Goal: Book appointment/travel/reservation

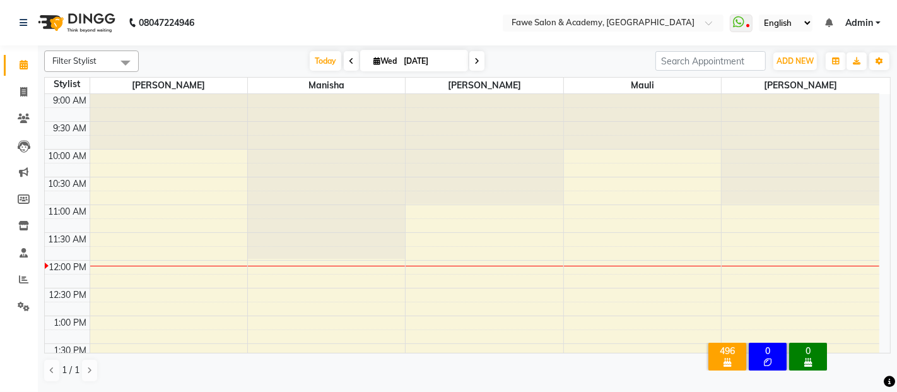
scroll to position [110, 0]
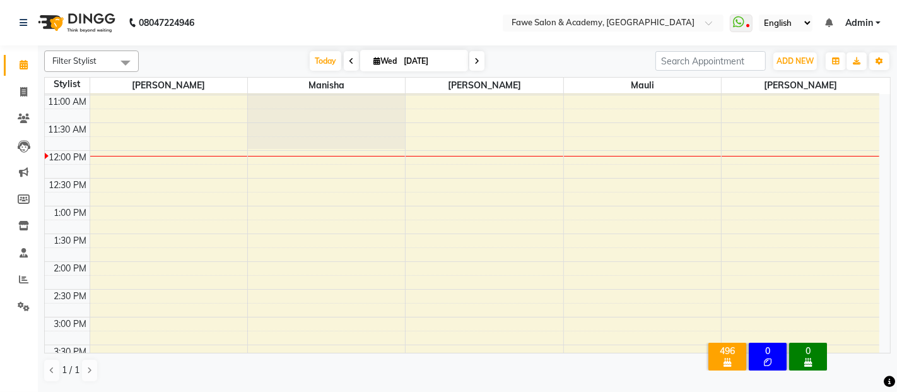
click at [642, 346] on div "9:00 AM 9:30 AM 10:00 AM 10:30 AM 11:00 AM 11:30 AM 12:00 PM 12:30 PM 1:00 PM 1…" at bounding box center [462, 372] width 834 height 776
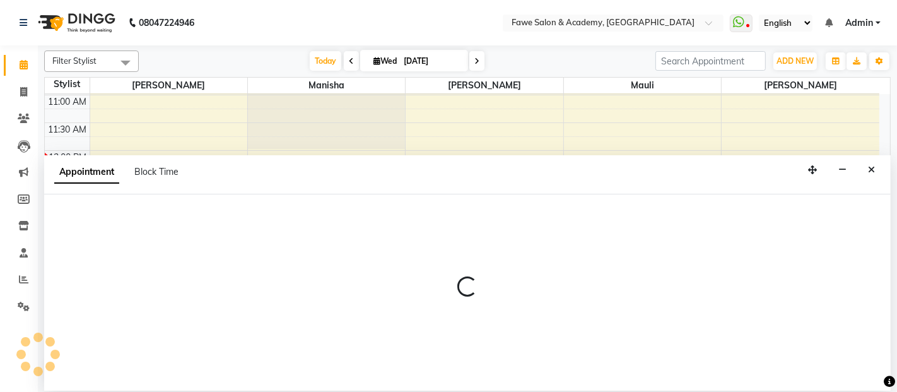
select select "14305"
select select "930"
select select "tentative"
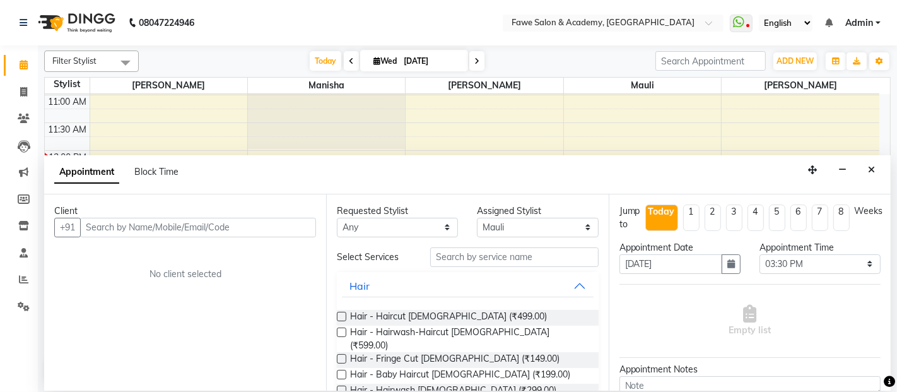
click at [177, 225] on input "text" at bounding box center [198, 228] width 236 height 20
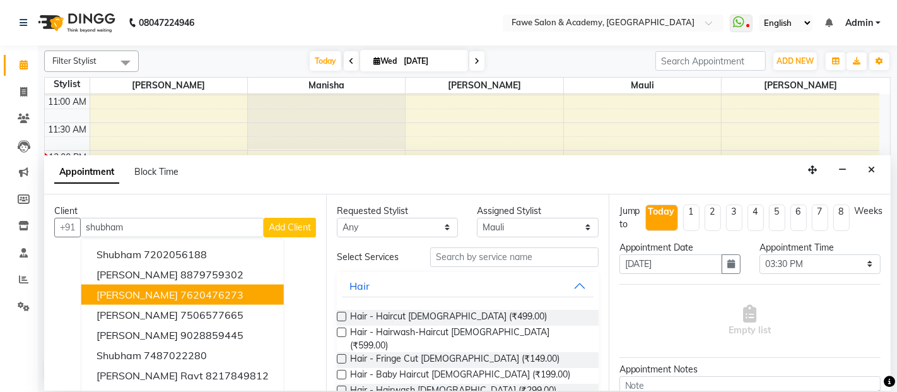
click at [180, 292] on ngb-highlight "7620476273" at bounding box center [211, 294] width 63 height 13
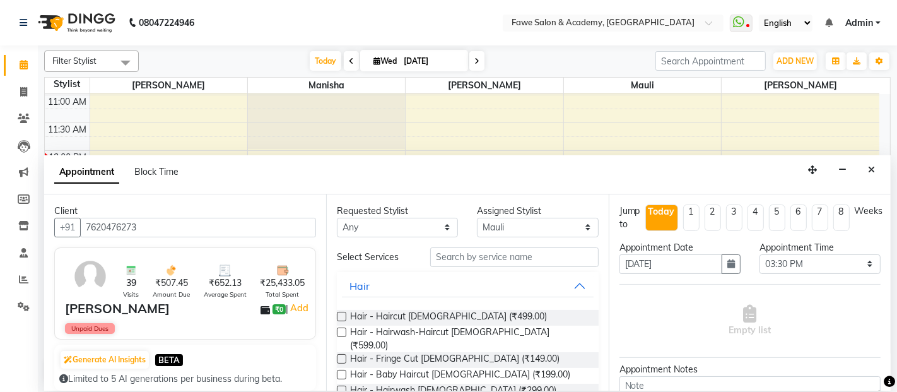
type input "7620476273"
click at [456, 257] on input "text" at bounding box center [514, 257] width 168 height 20
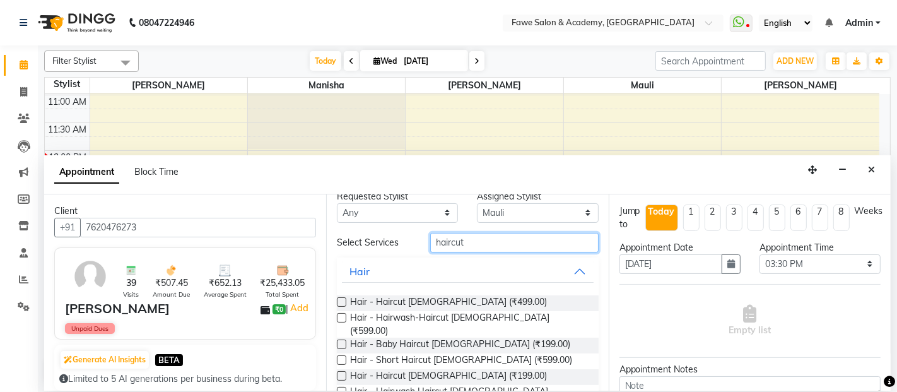
scroll to position [28, 0]
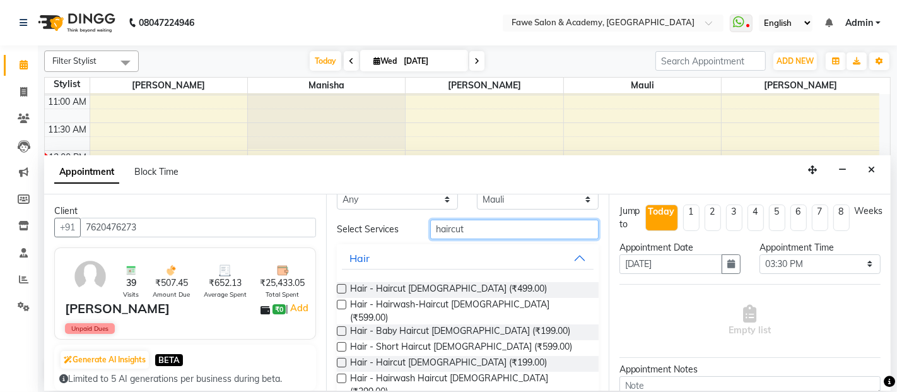
type input "haircut"
click at [514, 372] on div "Hair - Hairwash Haircut [DEMOGRAPHIC_DATA] (₹299.00)" at bounding box center [467, 385] width 261 height 26
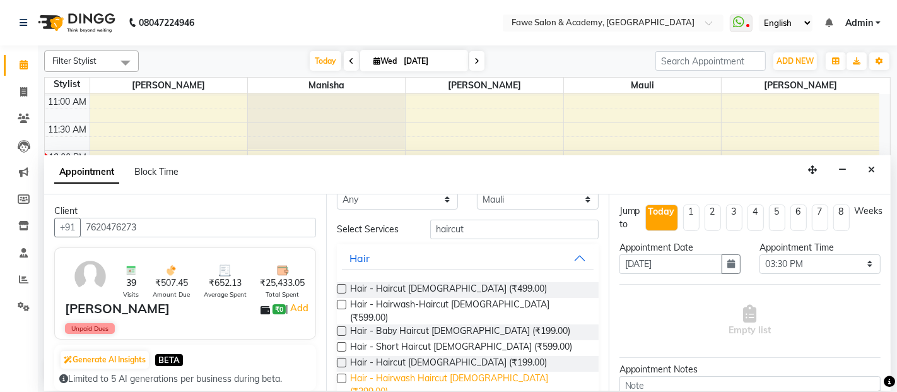
click at [492, 372] on span "Hair - Hairwash Haircut [DEMOGRAPHIC_DATA] (₹299.00)" at bounding box center [469, 385] width 238 height 26
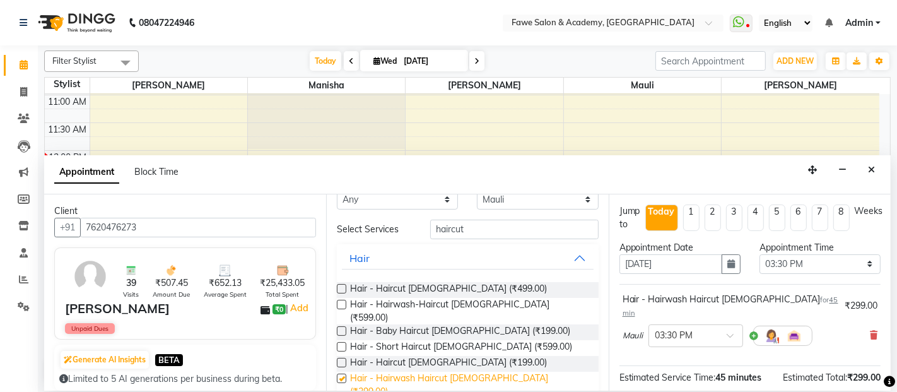
checkbox input "false"
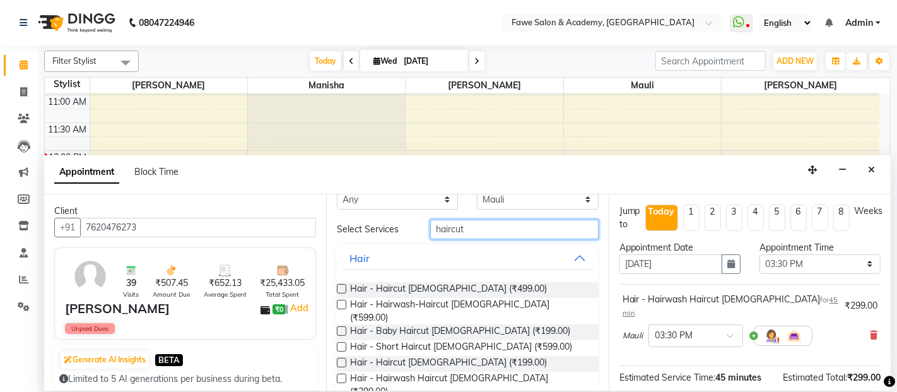
click at [465, 227] on input "haircut" at bounding box center [514, 229] width 168 height 20
type input "h"
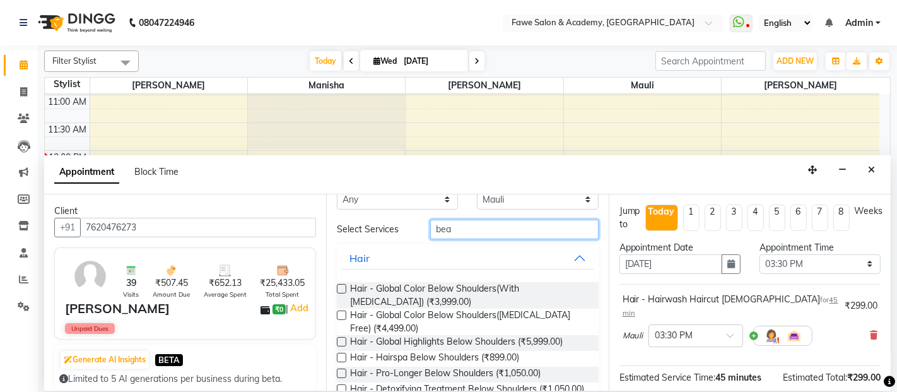
scroll to position [0, 0]
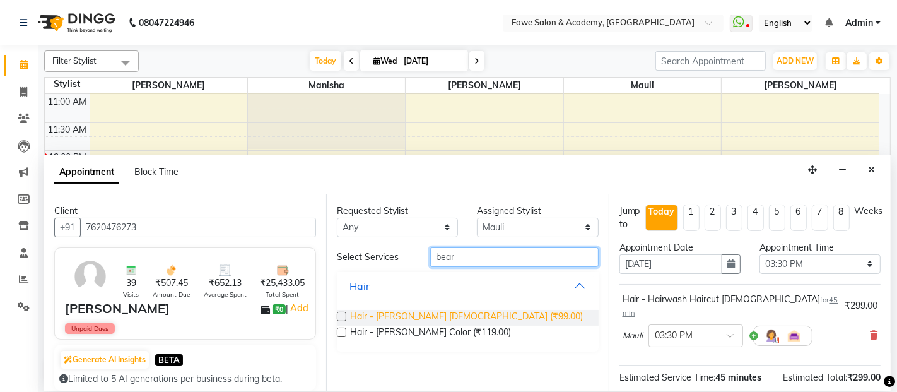
type input "bear"
click at [455, 314] on span "Hair - [PERSON_NAME] [DEMOGRAPHIC_DATA] (₹99.00)" at bounding box center [466, 318] width 233 height 16
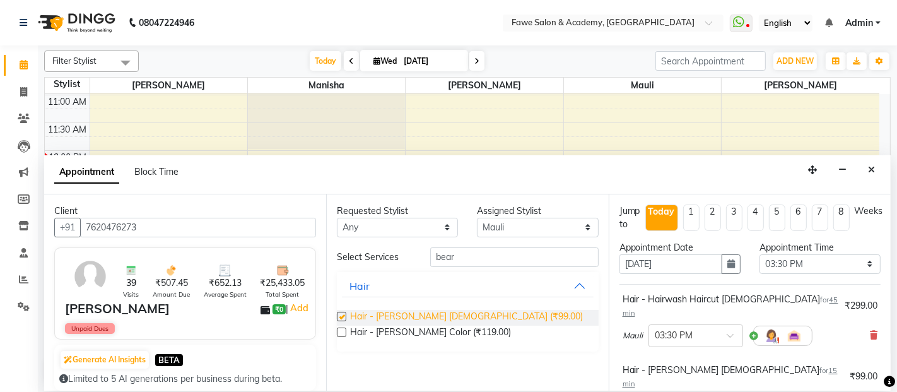
checkbox input "false"
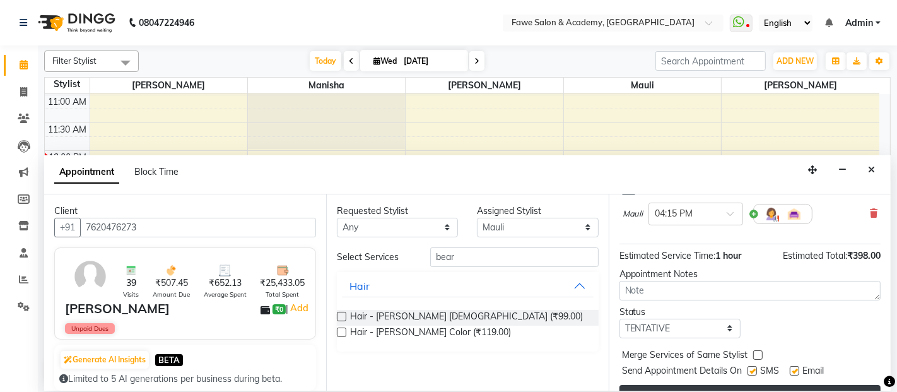
click at [790, 385] on button "Book" at bounding box center [749, 396] width 261 height 23
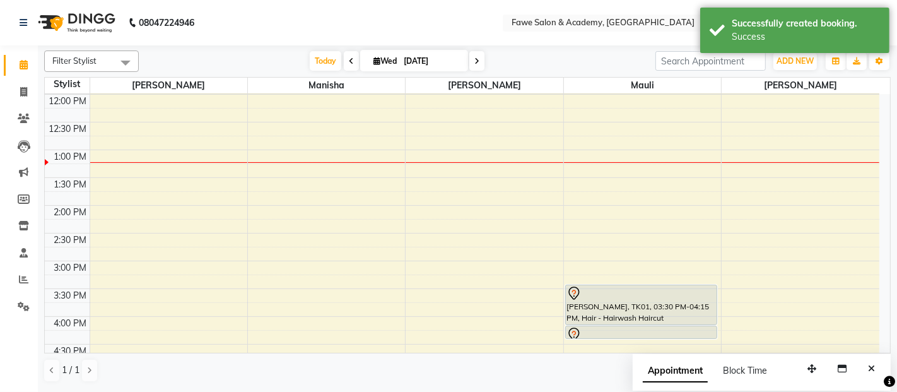
scroll to position [194, 0]
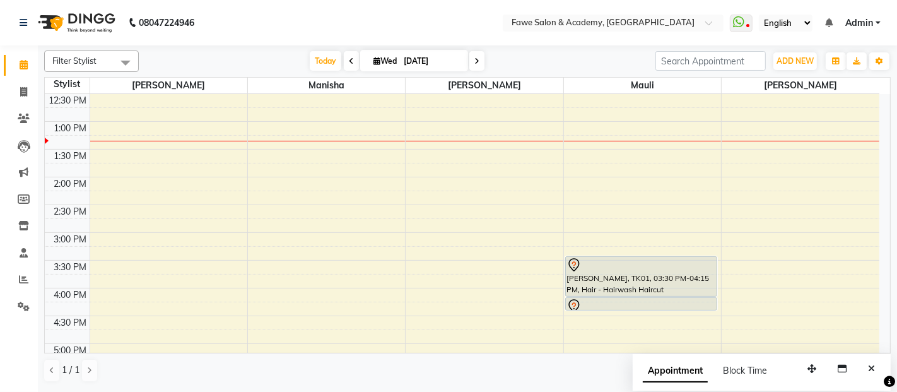
click at [308, 62] on div "[DATE] [DATE]" at bounding box center [396, 61] width 177 height 19
click at [312, 61] on span "Today" at bounding box center [326, 61] width 32 height 20
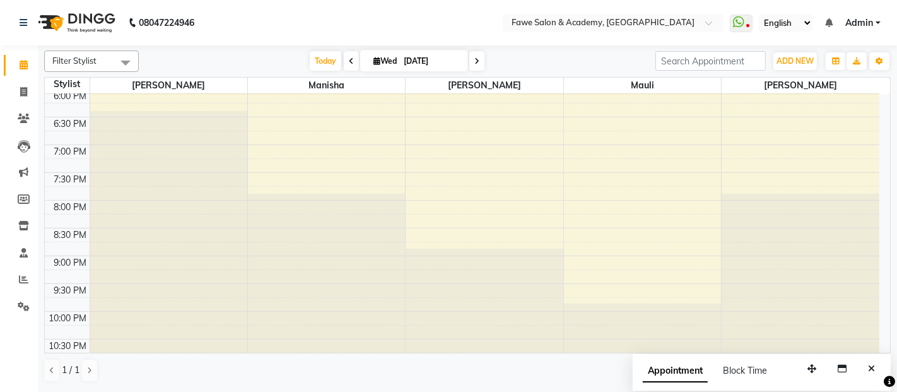
scroll to position [508, 0]
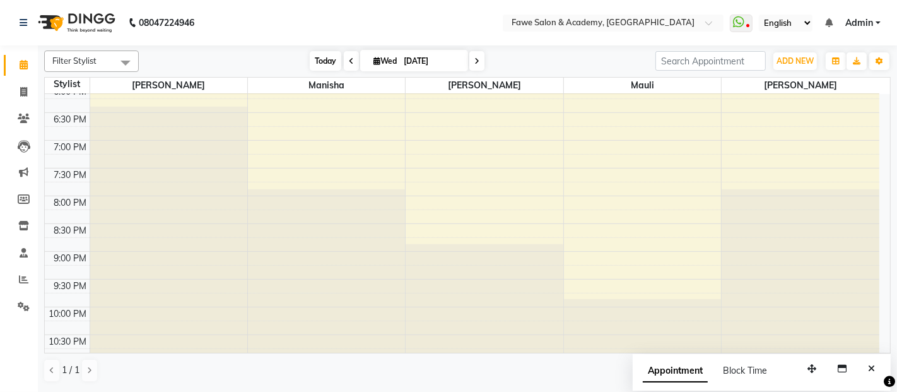
click at [335, 57] on span "Today" at bounding box center [326, 61] width 32 height 20
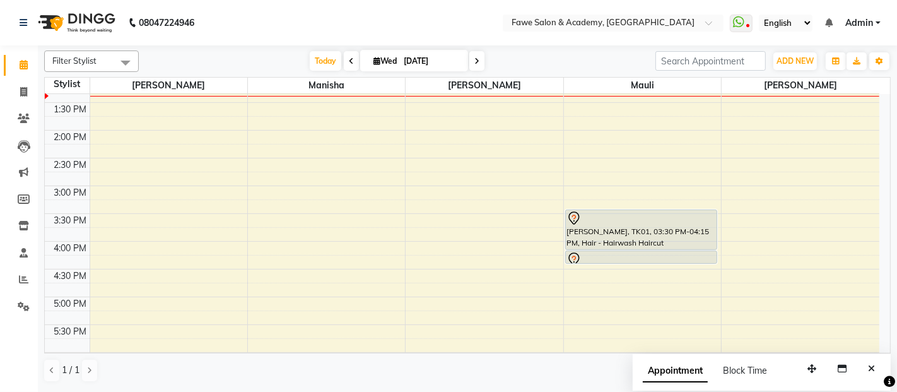
scroll to position [240, 0]
click at [409, 64] on input "[DATE]" at bounding box center [431, 61] width 63 height 19
select select "9"
select select "2025"
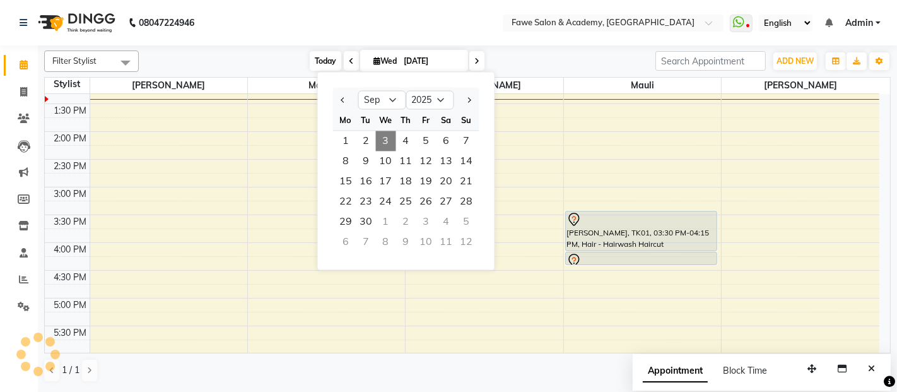
click at [317, 63] on span "Today" at bounding box center [326, 61] width 32 height 20
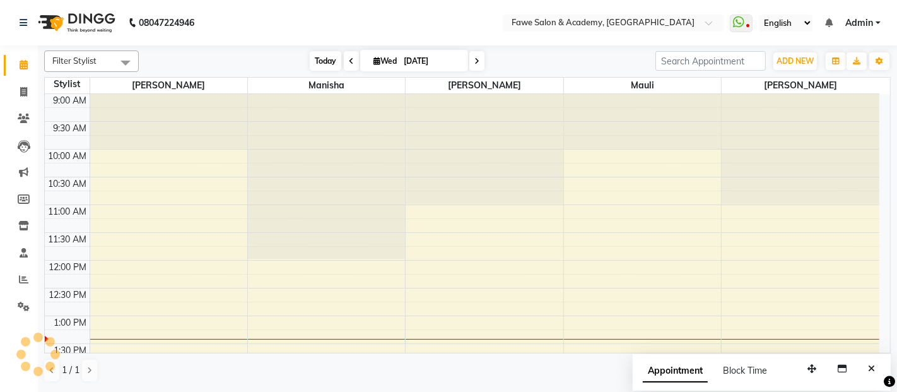
scroll to position [219, 0]
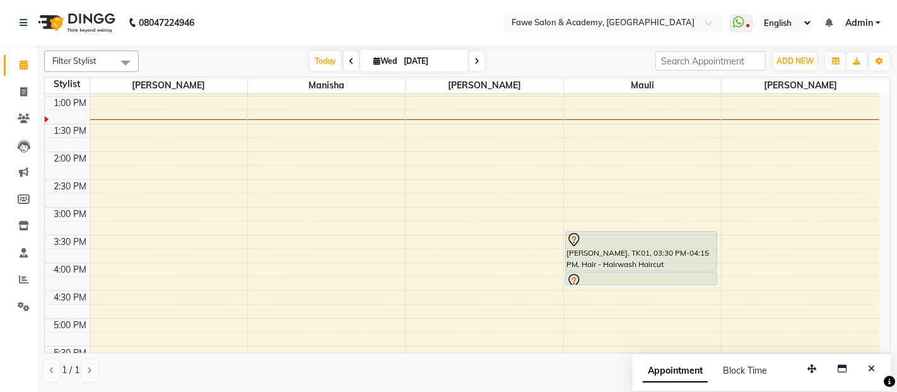
click at [443, 60] on input "[DATE]" at bounding box center [431, 61] width 63 height 19
select select "9"
select select "2025"
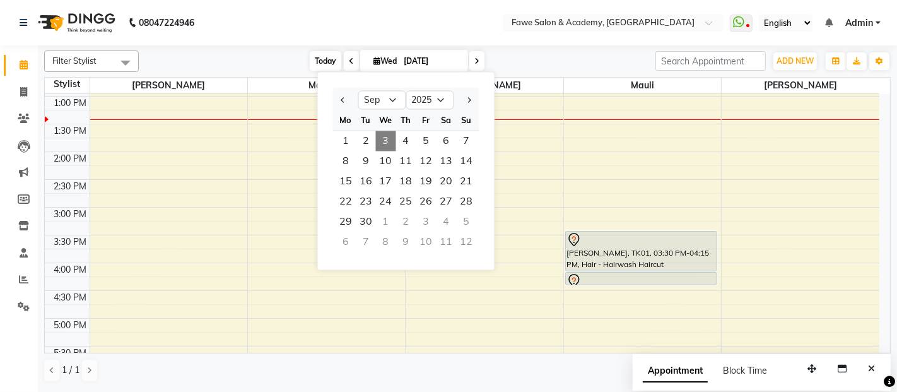
click at [324, 64] on span "Today" at bounding box center [326, 61] width 32 height 20
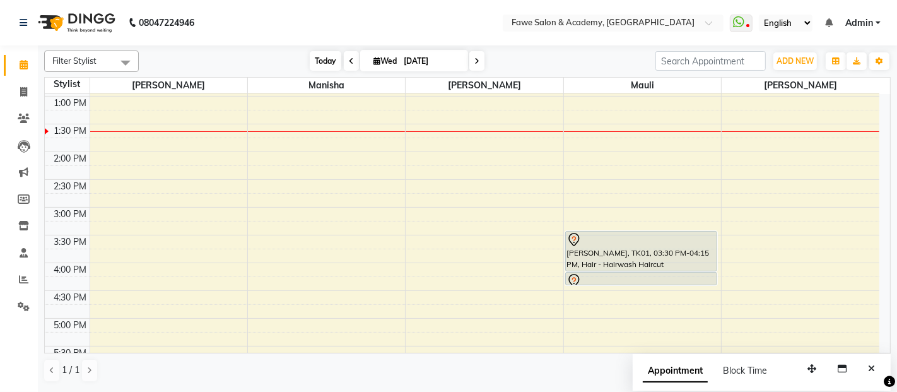
click at [327, 65] on span "Today" at bounding box center [326, 61] width 32 height 20
